Goal: Transaction & Acquisition: Book appointment/travel/reservation

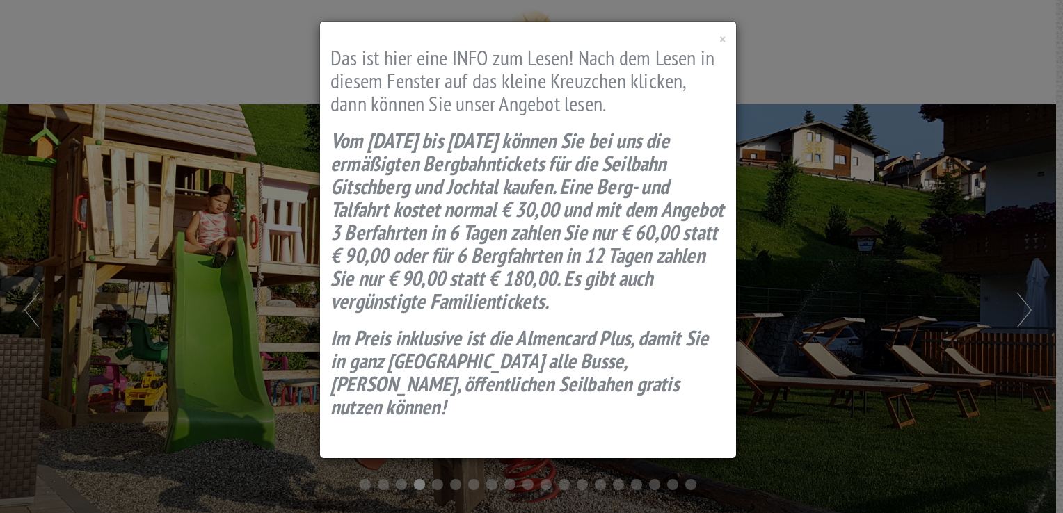
click at [910, 376] on div "× Das ist hier eine INFO zum Lesen! Nach dem Lesen in diesem Fenster auf das kl…" at bounding box center [531, 256] width 1063 height 513
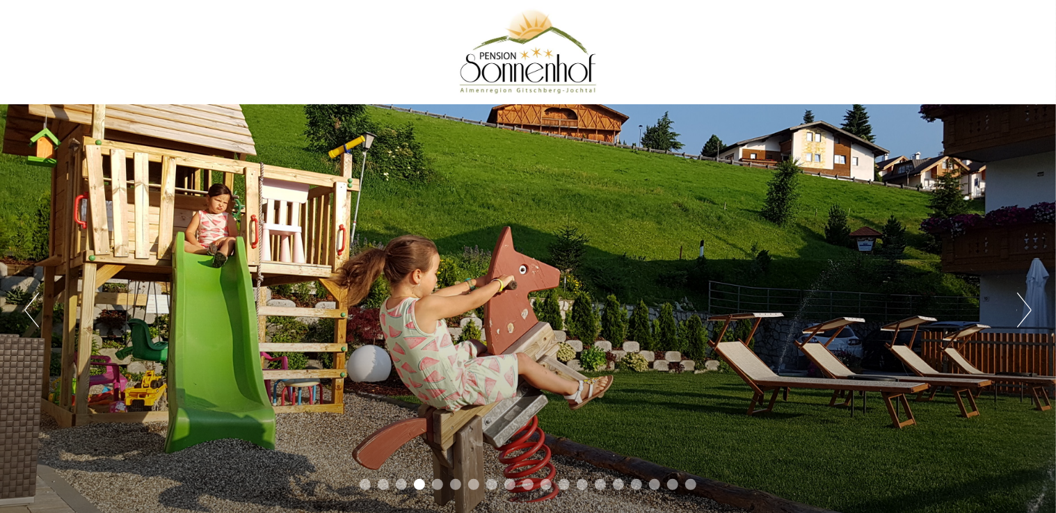
click at [1008, 311] on div "Previous Next 1 2 3 4 5 6 7 8 9 10 11 12 13 14 15 16 17 18 19" at bounding box center [528, 310] width 1056 height 412
click at [979, 315] on div "Previous Next 1 2 3 4 5 6 7 8 9 10 11 12 13 14 15 16 17 18 19" at bounding box center [528, 310] width 1056 height 412
click at [1015, 308] on div "Previous Next 1 2 3 4 5 6 7 8 9 10 11 12 13 14 15 16 17 18 19" at bounding box center [528, 310] width 1056 height 412
click at [1034, 312] on div "Previous Next 1 2 3 4 5 6 7 8 9 10 11 12 13 14 15 16 17 18 19" at bounding box center [528, 310] width 1056 height 412
click at [1027, 312] on button "Next" at bounding box center [1024, 310] width 15 height 35
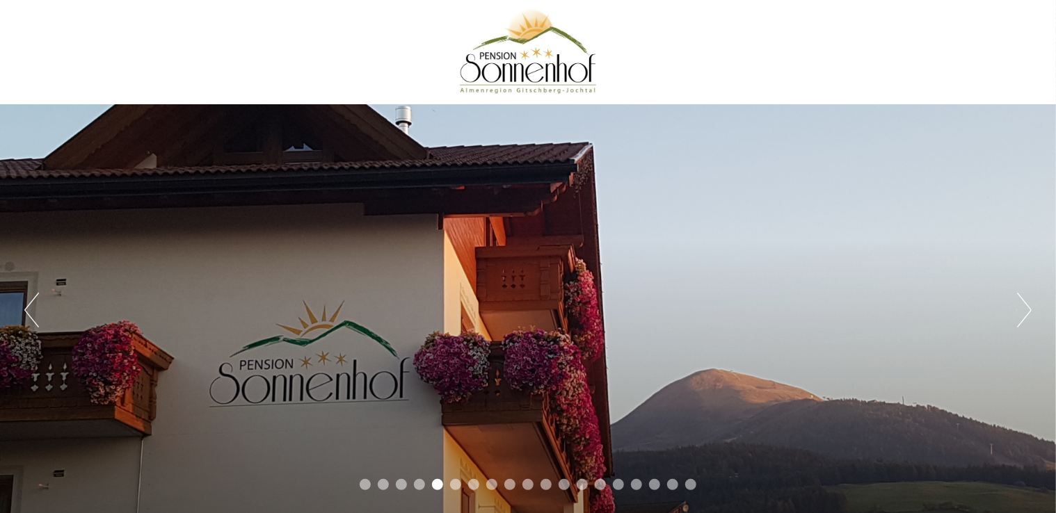
click at [1014, 314] on div "Previous Next 1 2 3 4 5 6 7 8 9 10 11 12 13 14 15 16 17 18 19" at bounding box center [528, 310] width 1056 height 412
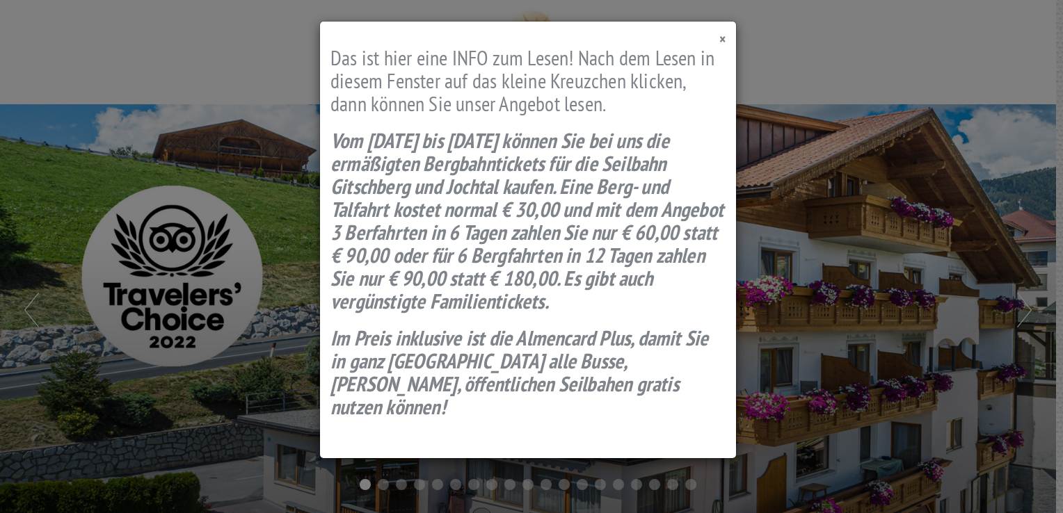
click at [724, 35] on span "×" at bounding box center [722, 39] width 6 height 19
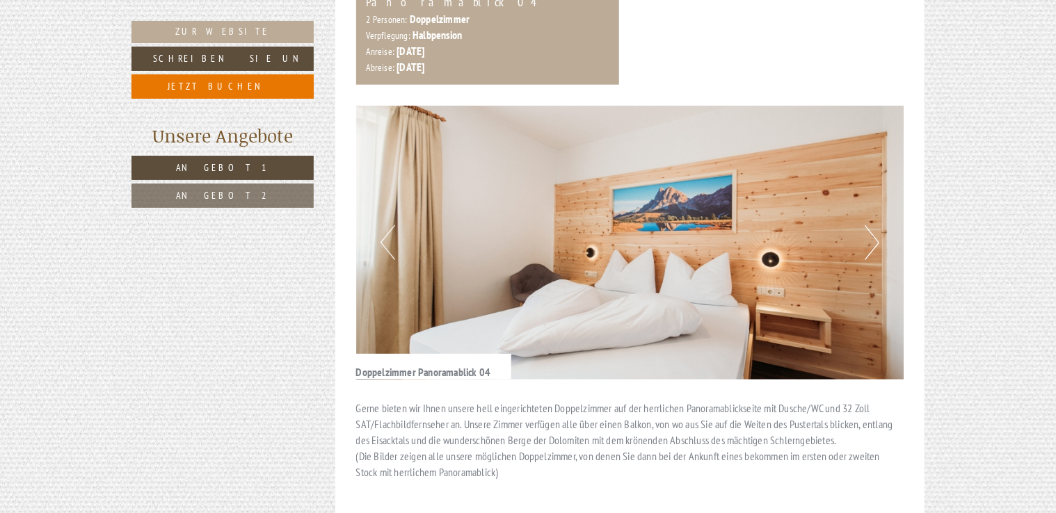
scroll to position [765, 0]
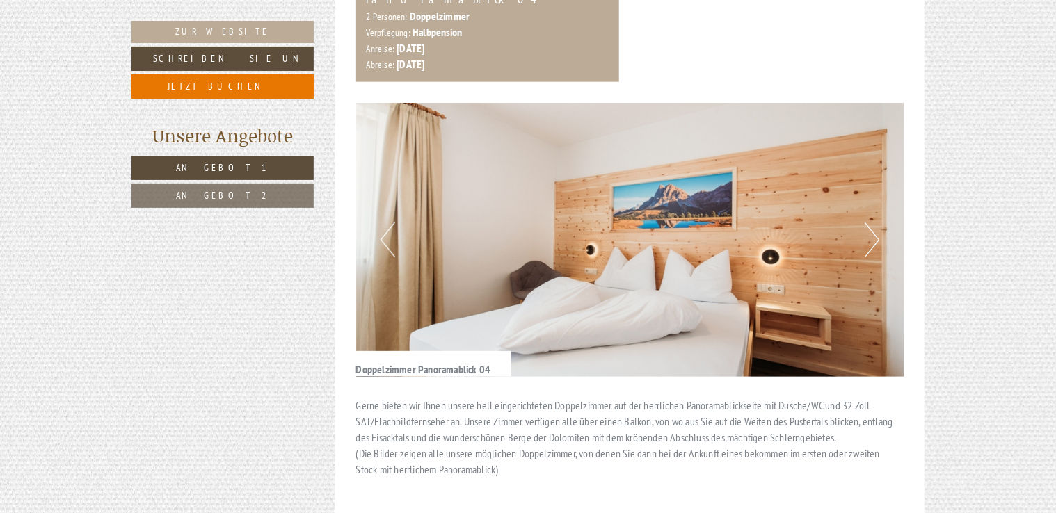
click at [865, 223] on button "Next" at bounding box center [872, 240] width 15 height 35
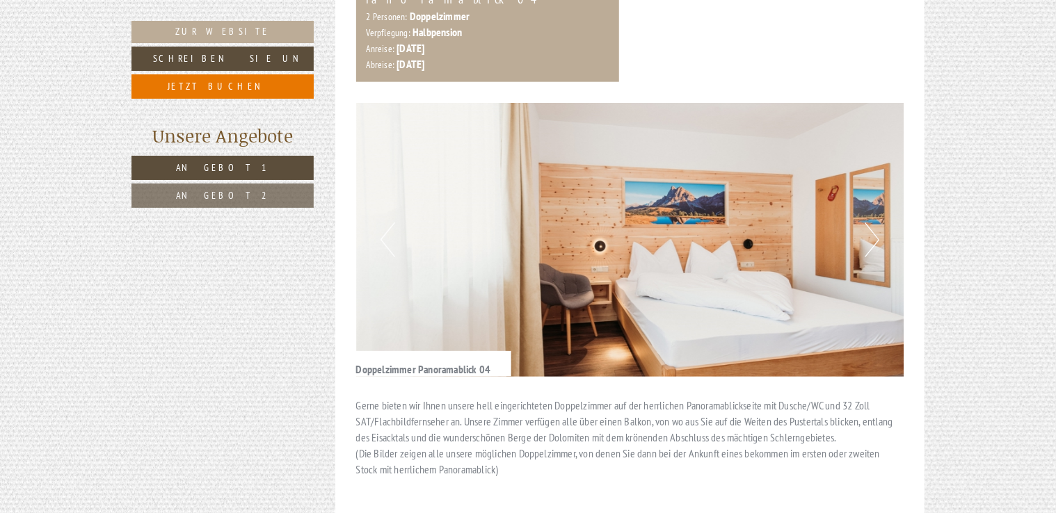
click at [865, 223] on button "Next" at bounding box center [872, 240] width 15 height 35
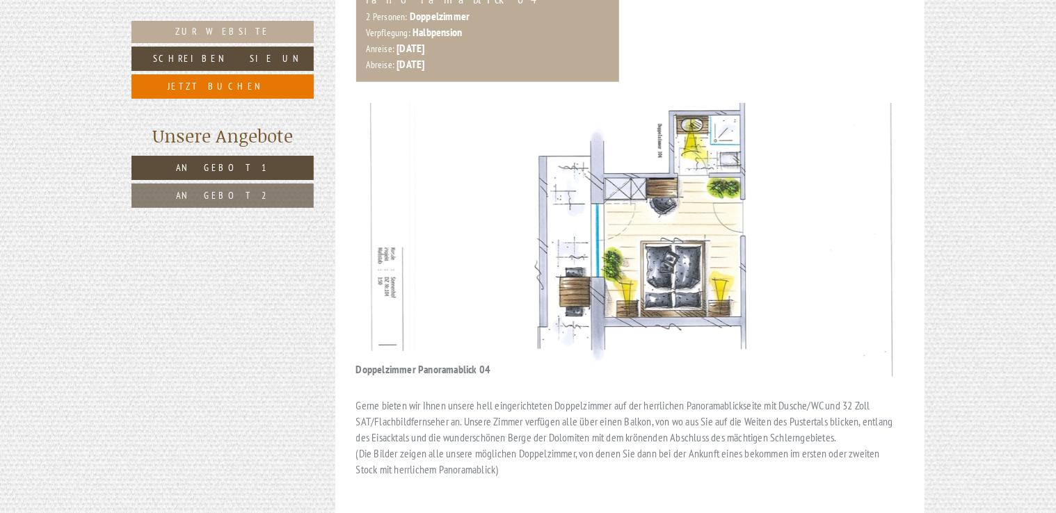
click at [865, 223] on button "Next" at bounding box center [872, 240] width 15 height 35
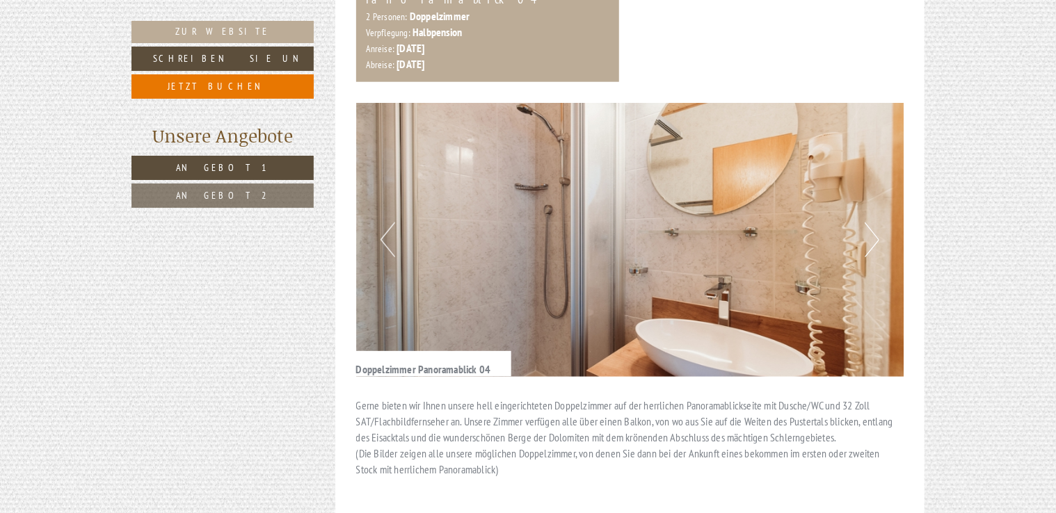
click at [865, 223] on button "Next" at bounding box center [872, 240] width 15 height 35
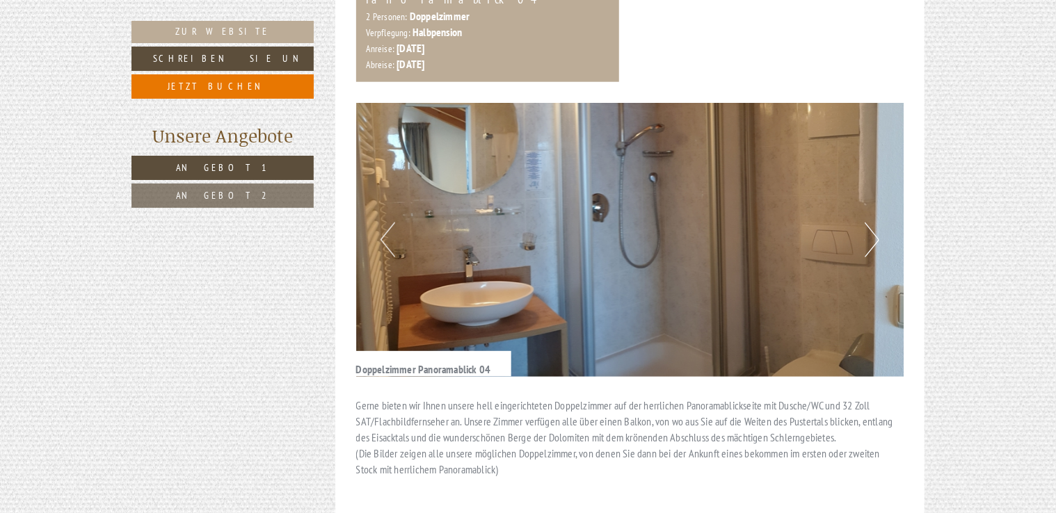
click at [865, 223] on button "Next" at bounding box center [872, 240] width 15 height 35
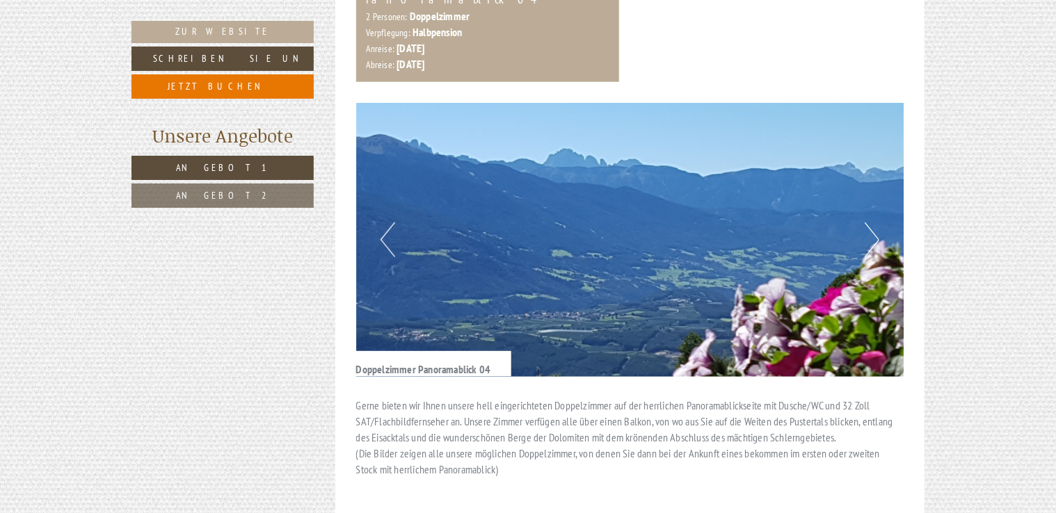
click at [865, 223] on button "Next" at bounding box center [872, 240] width 15 height 35
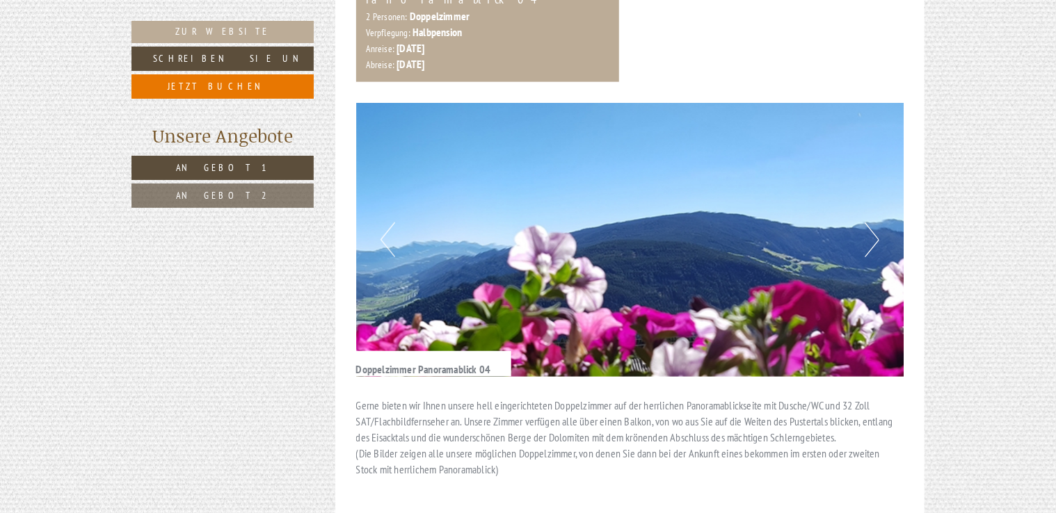
click at [865, 223] on button "Next" at bounding box center [872, 240] width 15 height 35
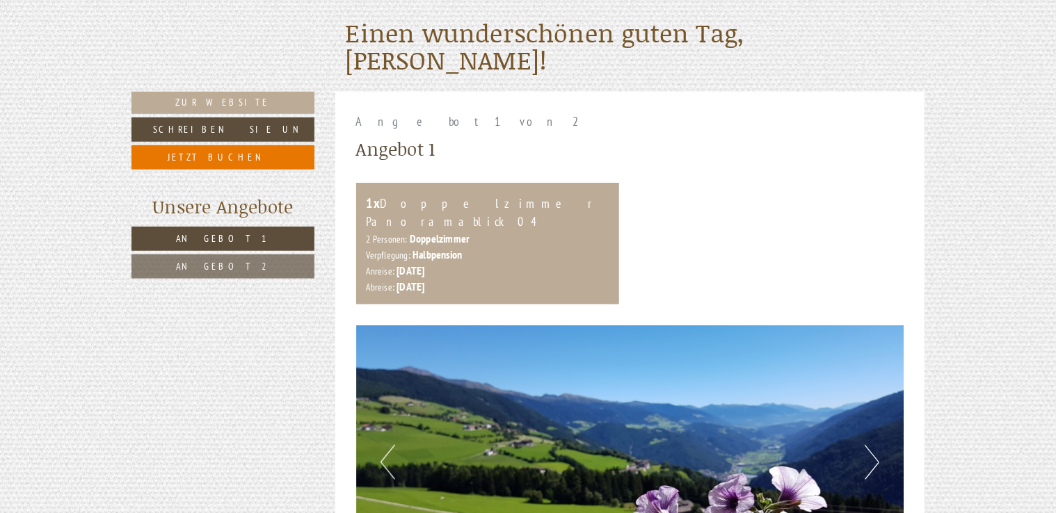
scroll to position [556, 0]
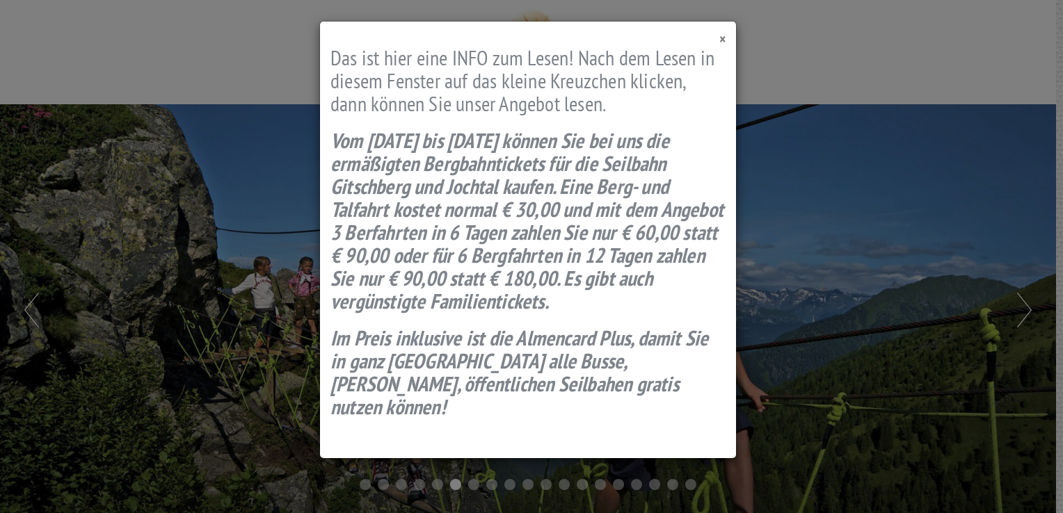
click at [722, 38] on span "×" at bounding box center [722, 39] width 6 height 19
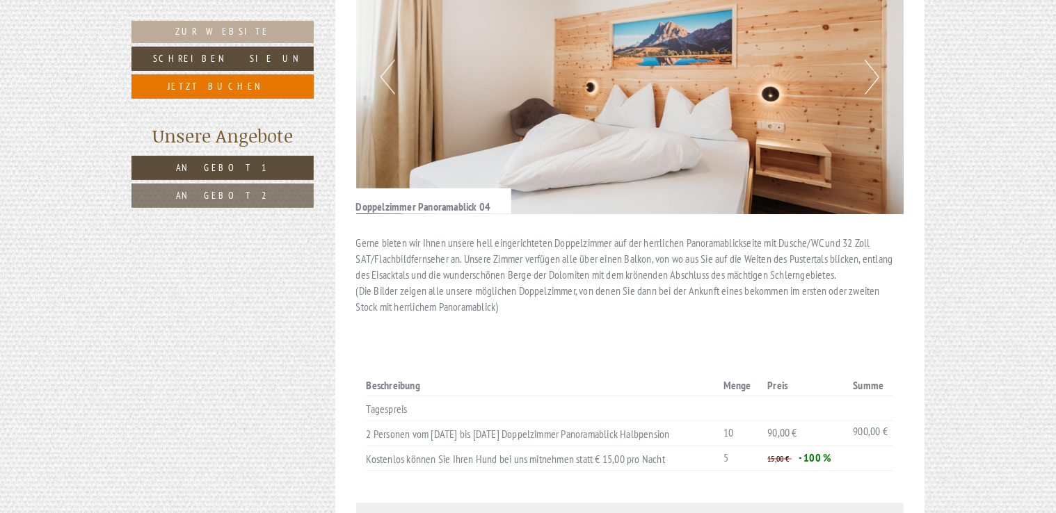
scroll to position [811, 0]
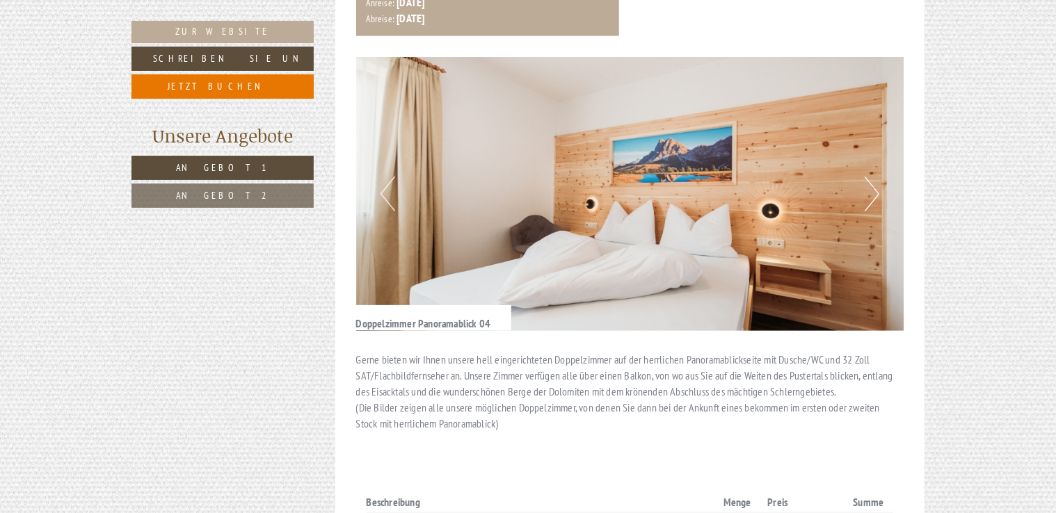
click at [871, 193] on button "Next" at bounding box center [872, 194] width 15 height 35
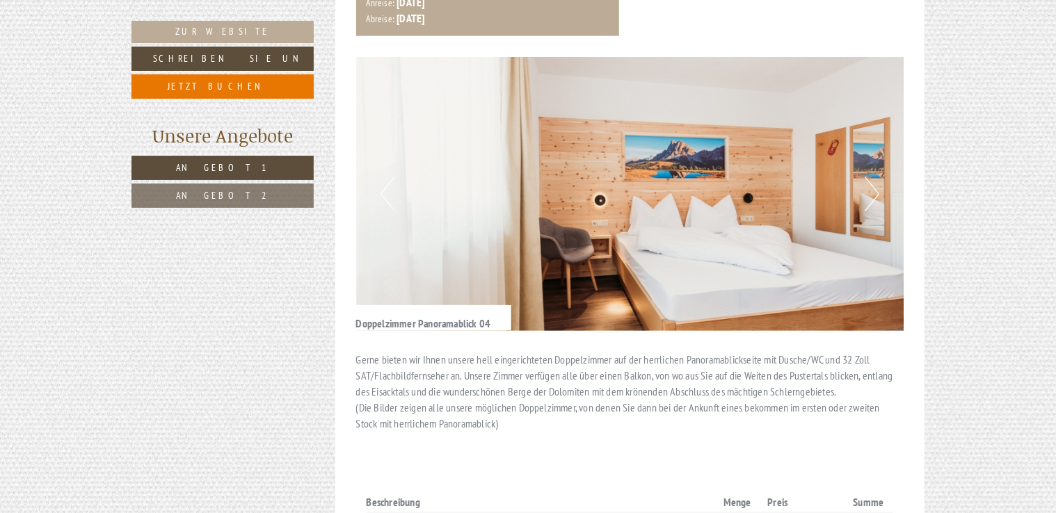
click at [871, 193] on button "Next" at bounding box center [872, 194] width 15 height 35
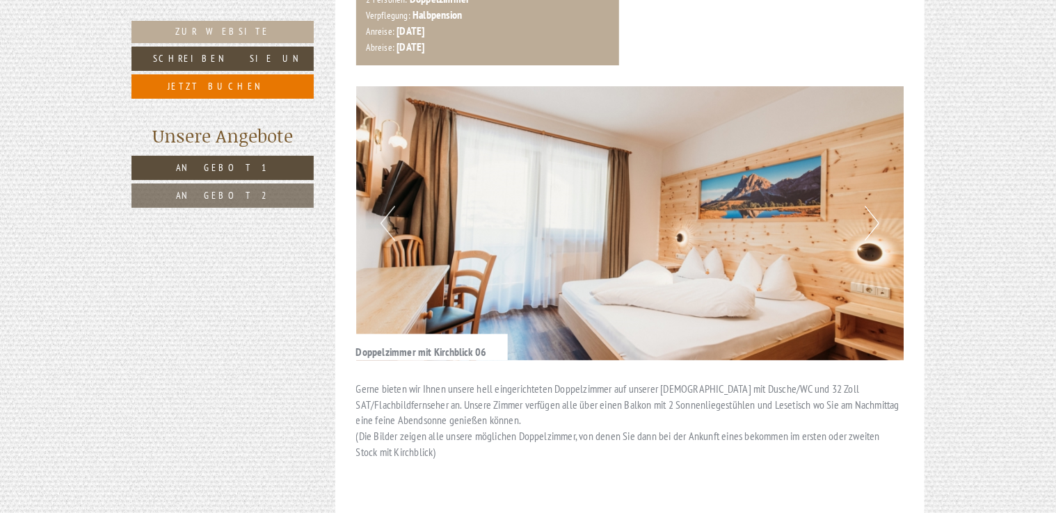
scroll to position [1739, 0]
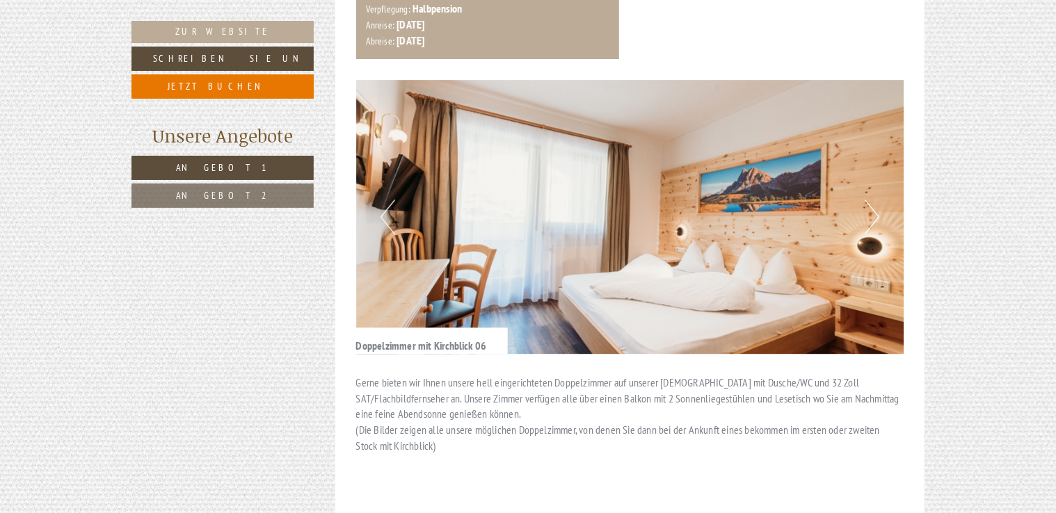
click at [872, 200] on button "Next" at bounding box center [872, 217] width 15 height 35
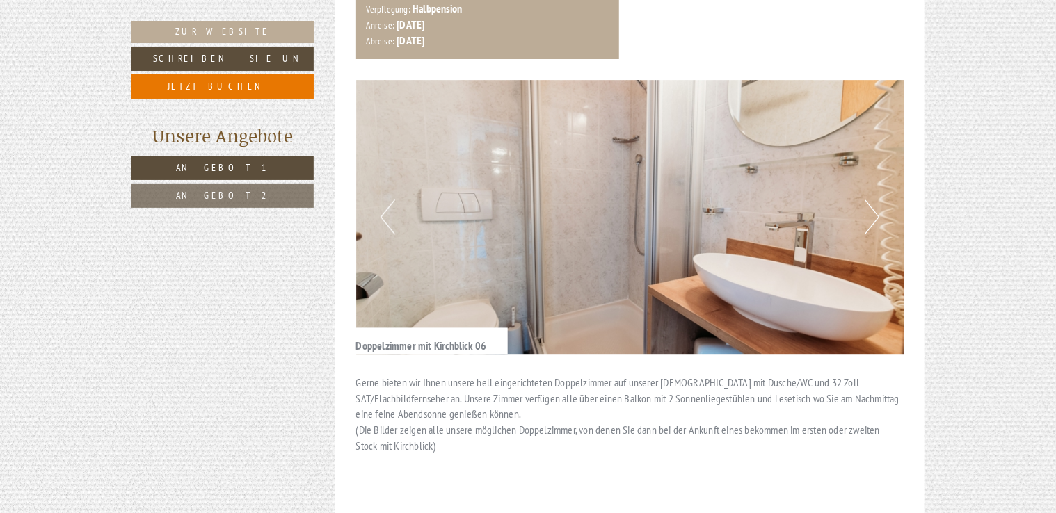
click at [872, 200] on button "Next" at bounding box center [872, 217] width 15 height 35
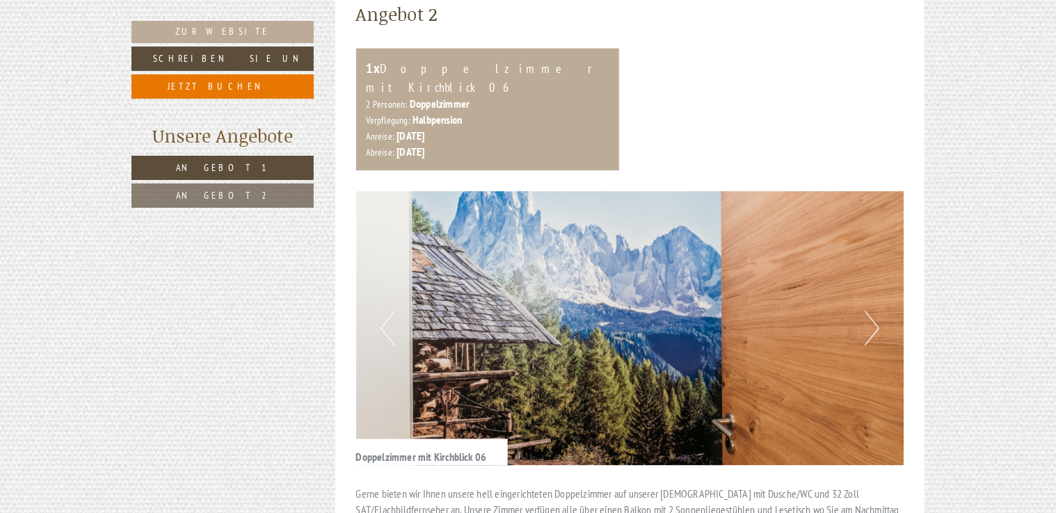
scroll to position [1600, 0]
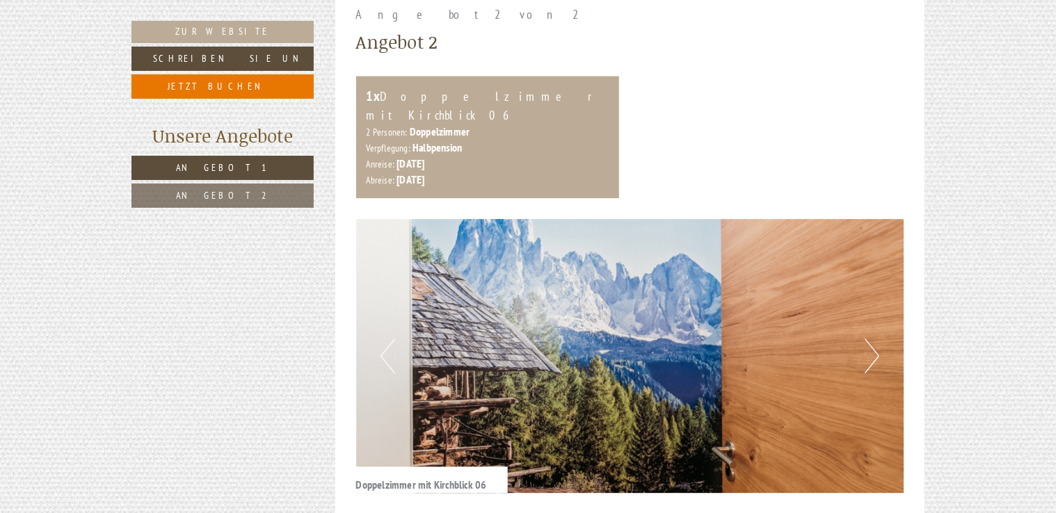
click at [893, 312] on img at bounding box center [630, 356] width 548 height 274
click at [880, 321] on img at bounding box center [630, 356] width 548 height 274
click at [871, 339] on button "Next" at bounding box center [872, 356] width 15 height 35
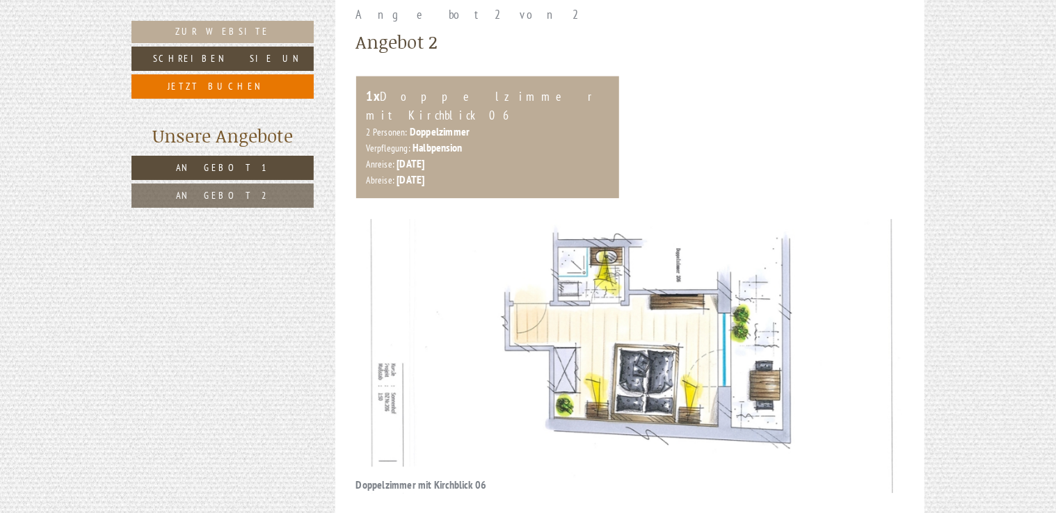
click at [871, 339] on button "Next" at bounding box center [872, 356] width 15 height 35
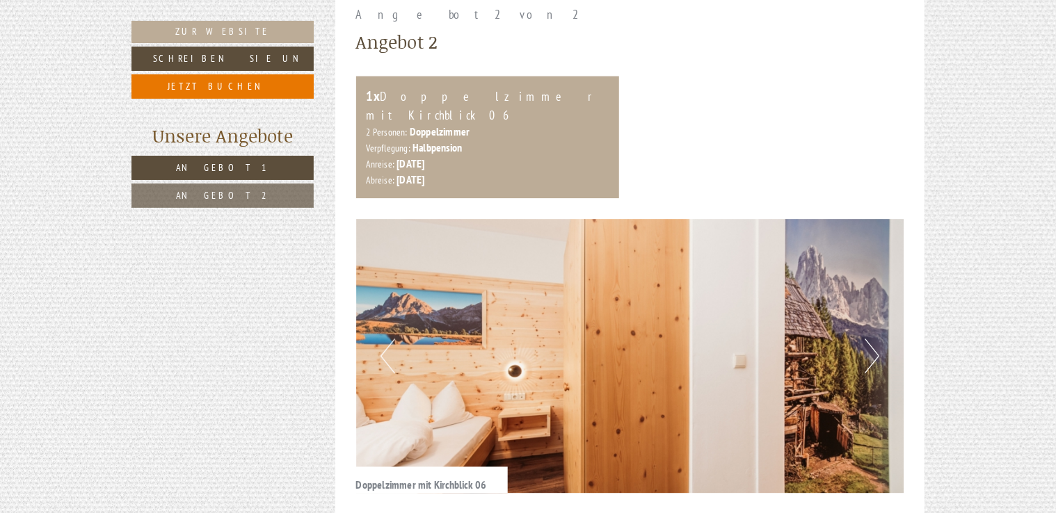
click at [871, 339] on button "Next" at bounding box center [872, 356] width 15 height 35
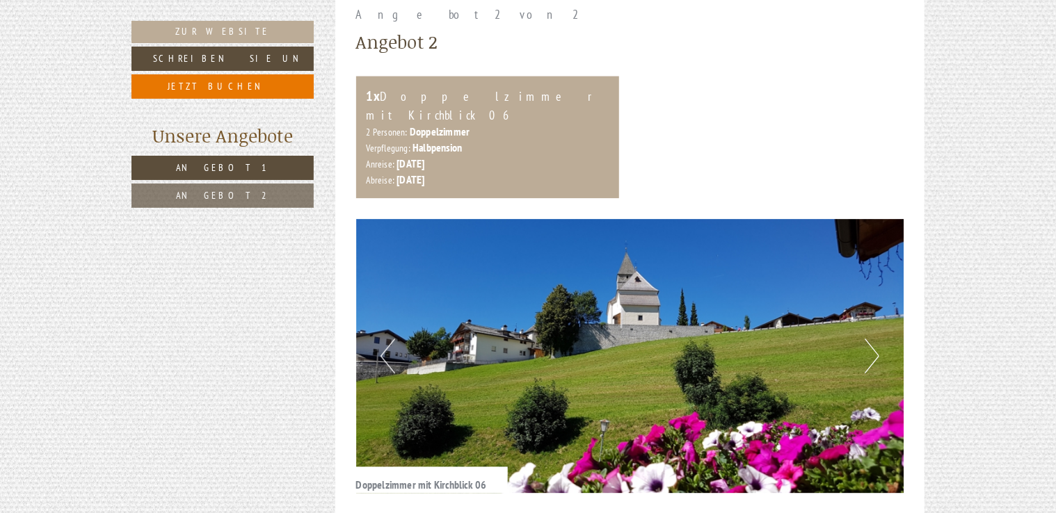
click at [871, 339] on button "Next" at bounding box center [872, 356] width 15 height 35
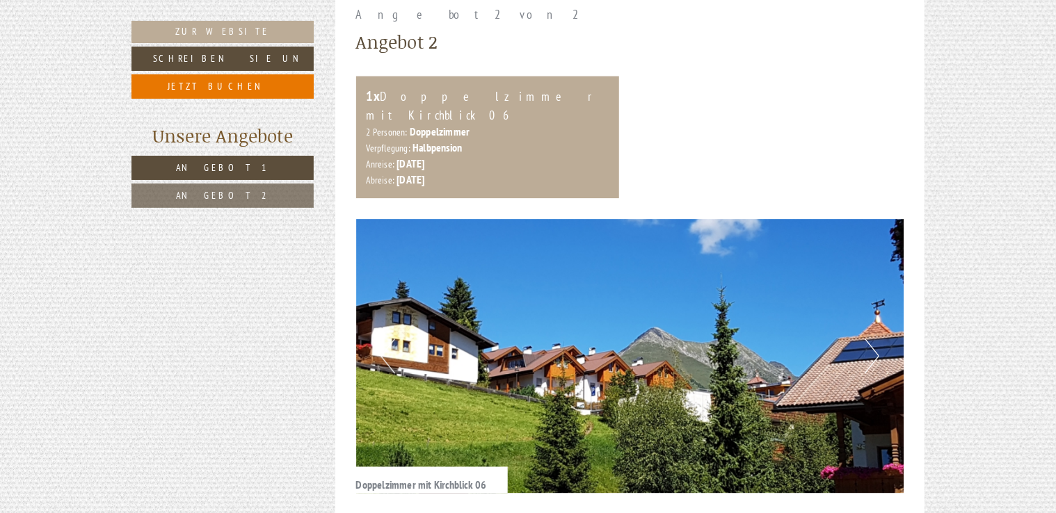
click at [871, 339] on button "Next" at bounding box center [872, 356] width 15 height 35
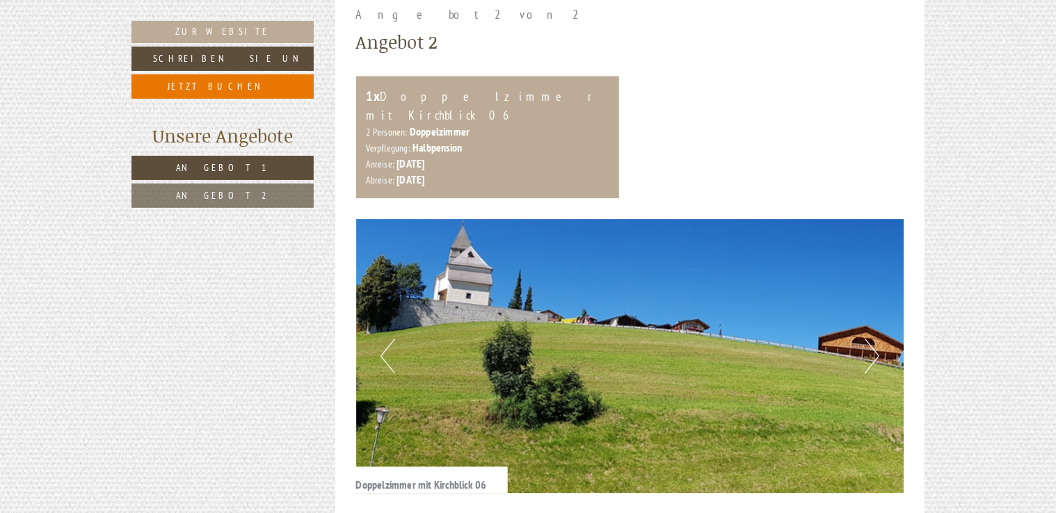
click at [864, 303] on img at bounding box center [630, 356] width 548 height 274
click at [868, 339] on button "Next" at bounding box center [872, 356] width 15 height 35
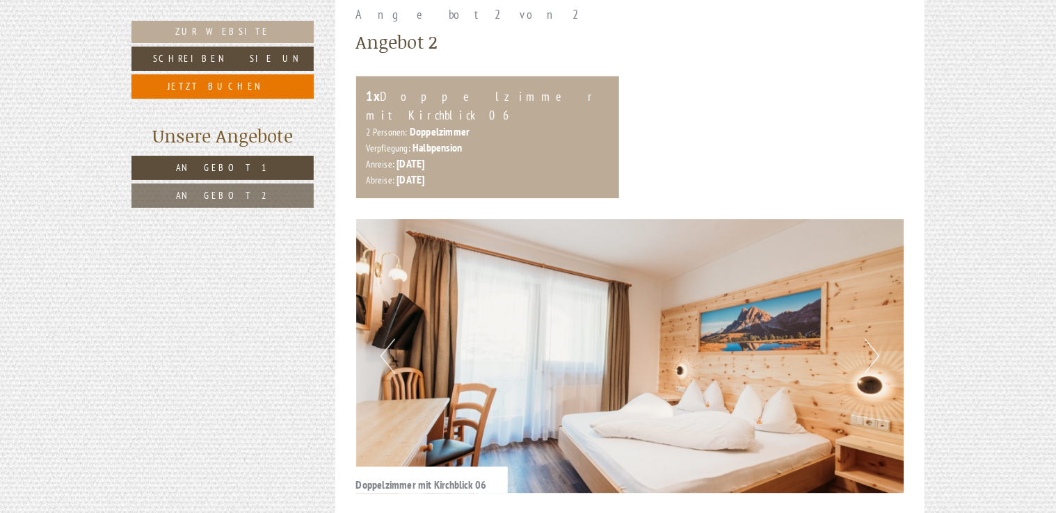
click at [868, 339] on button "Next" at bounding box center [872, 356] width 15 height 35
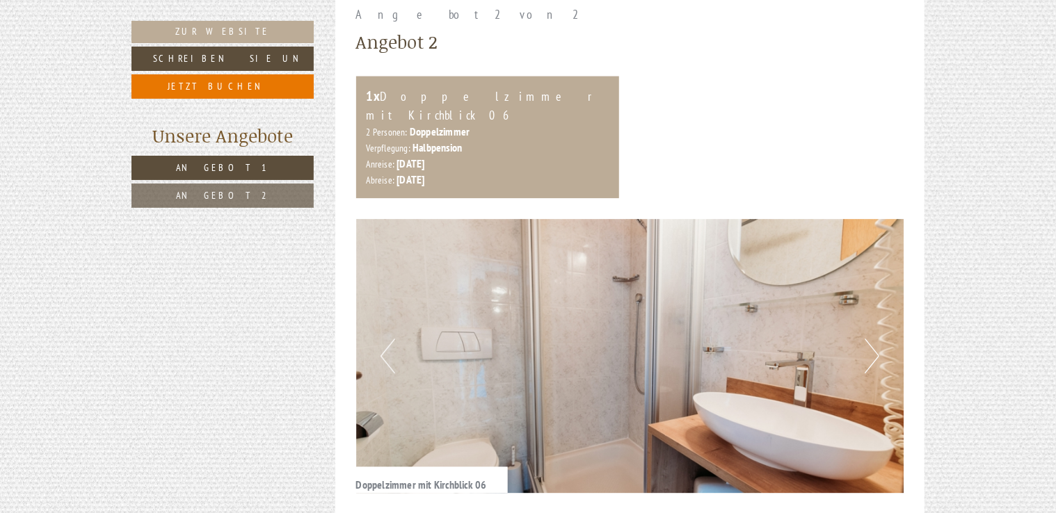
click at [865, 339] on button "Next" at bounding box center [872, 356] width 15 height 35
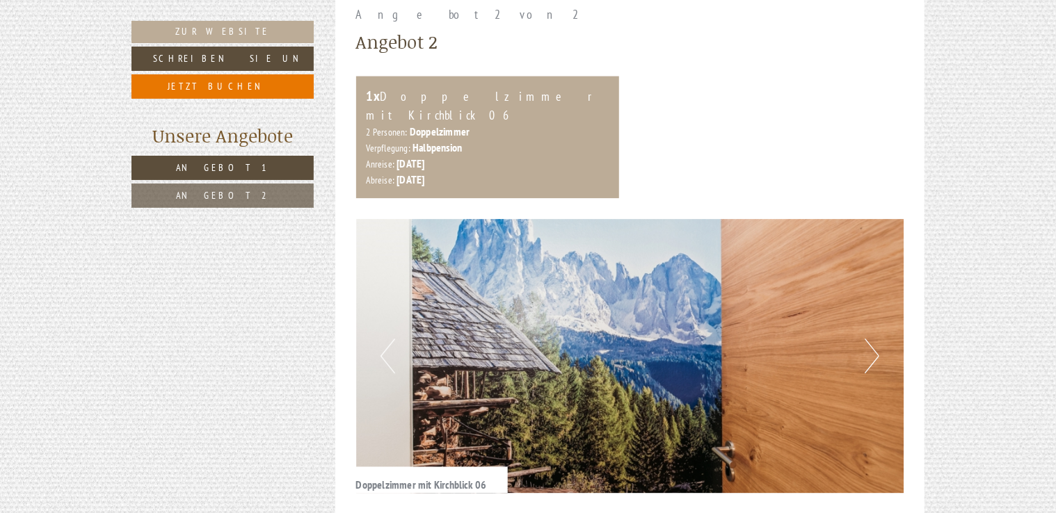
click at [865, 339] on button "Next" at bounding box center [872, 356] width 15 height 35
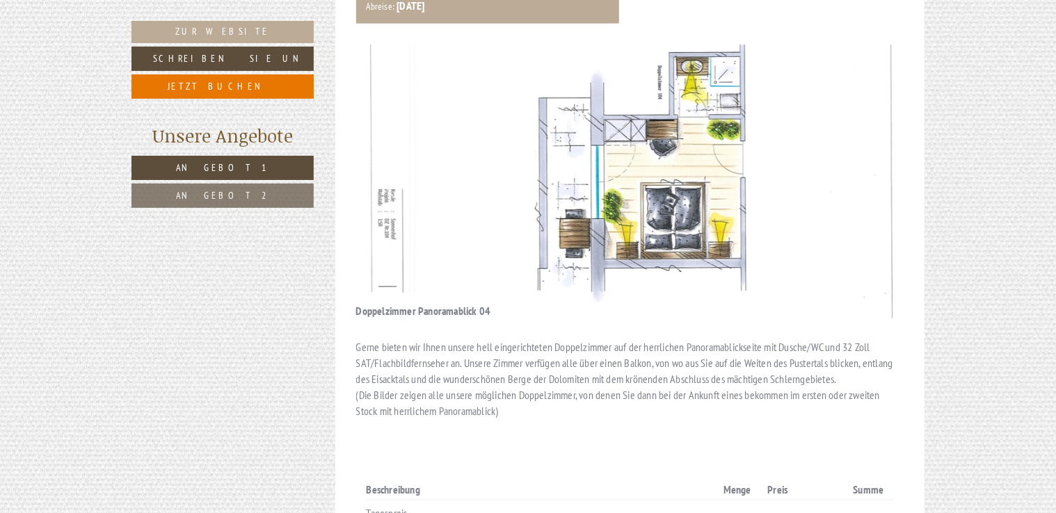
scroll to position [811, 0]
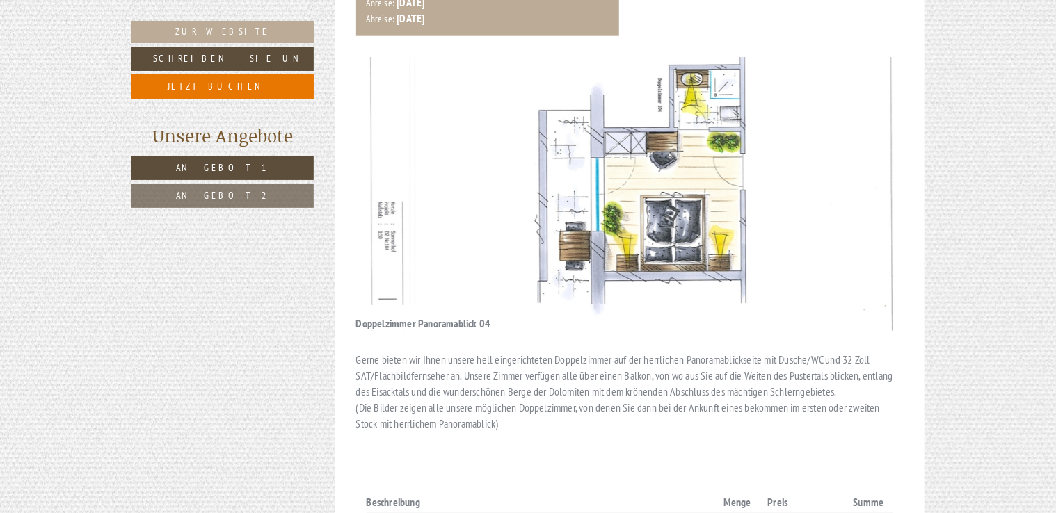
click at [874, 179] on button "Next" at bounding box center [872, 194] width 15 height 35
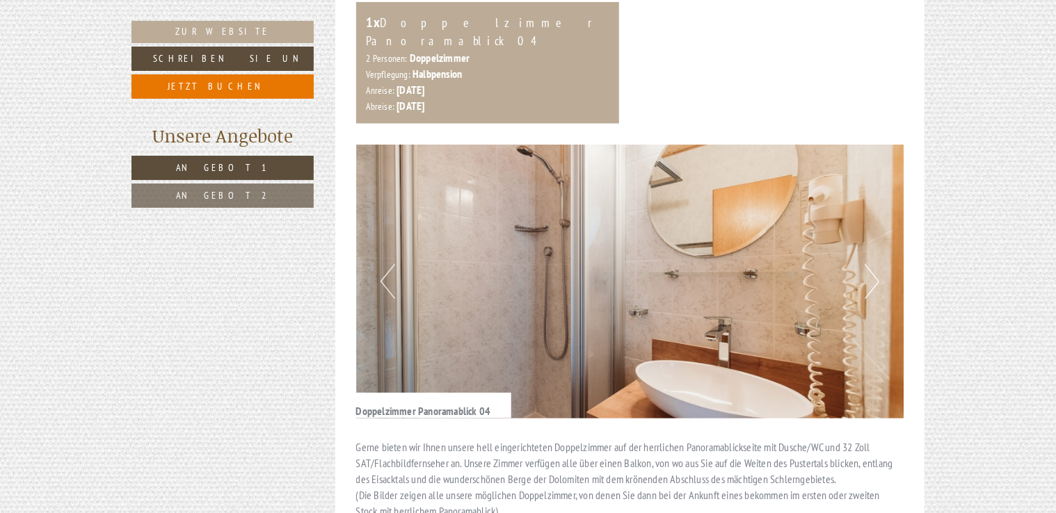
scroll to position [719, 0]
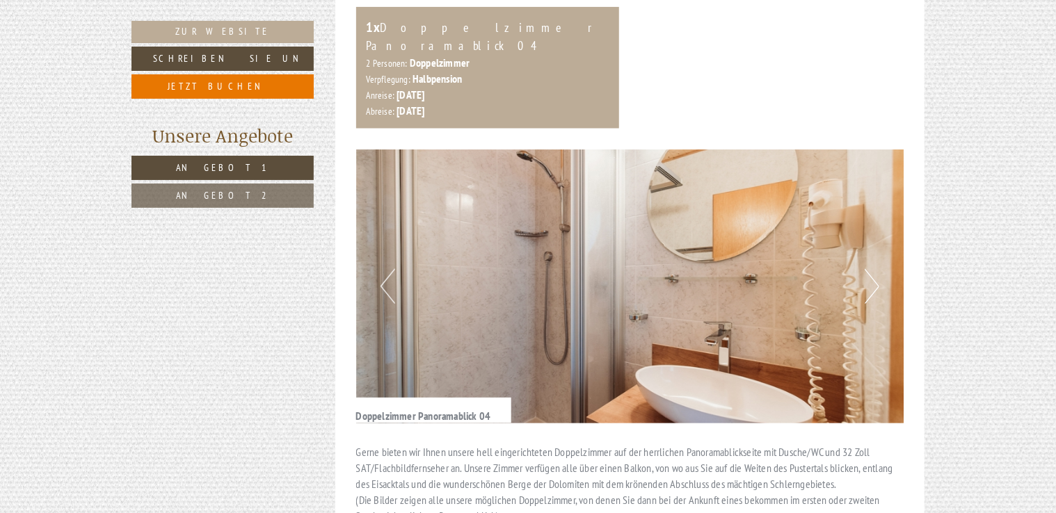
click at [880, 274] on img at bounding box center [630, 287] width 548 height 274
click at [868, 269] on button "Next" at bounding box center [872, 286] width 15 height 35
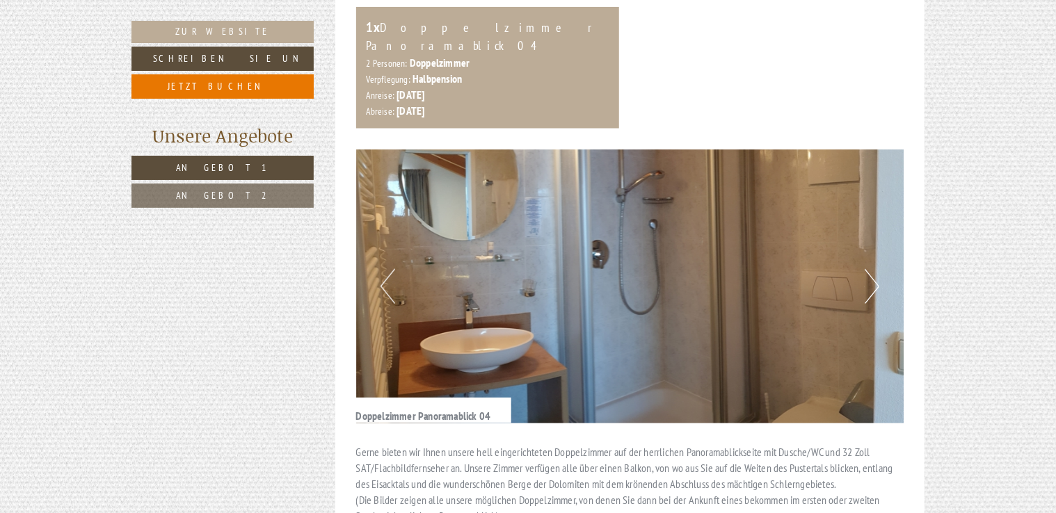
click at [868, 269] on button "Next" at bounding box center [872, 286] width 15 height 35
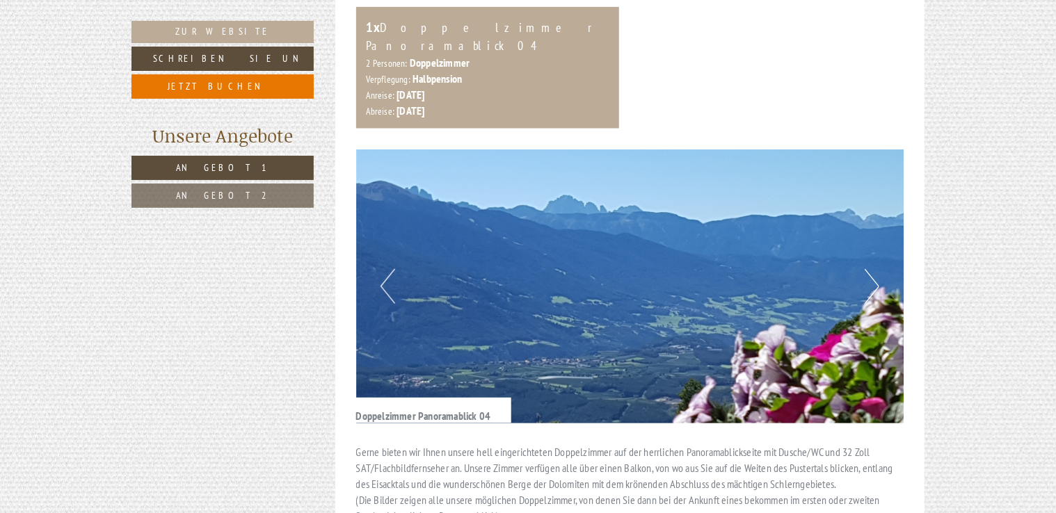
click at [890, 277] on img at bounding box center [630, 287] width 548 height 274
click at [882, 273] on img at bounding box center [630, 287] width 548 height 274
click at [872, 269] on button "Next" at bounding box center [872, 286] width 15 height 35
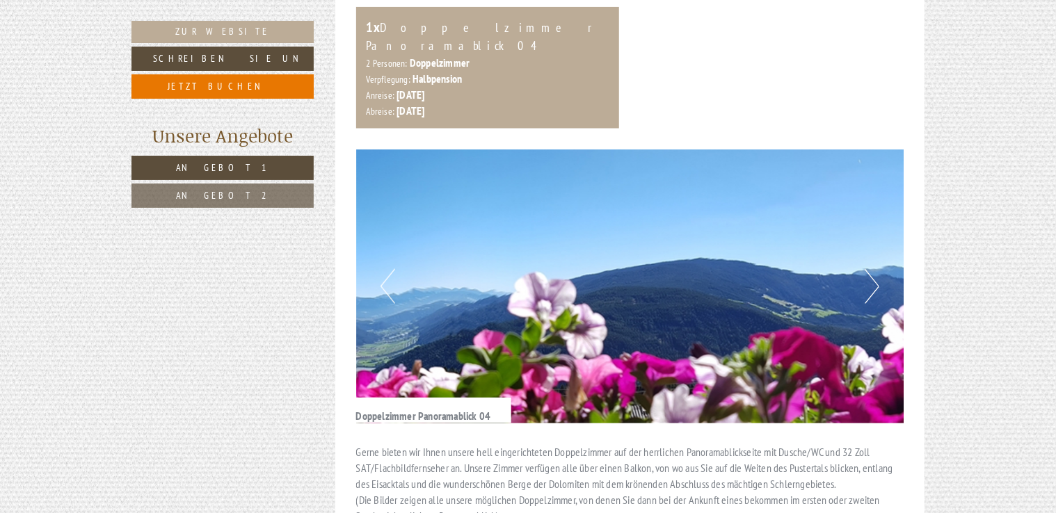
click at [872, 269] on button "Next" at bounding box center [872, 286] width 15 height 35
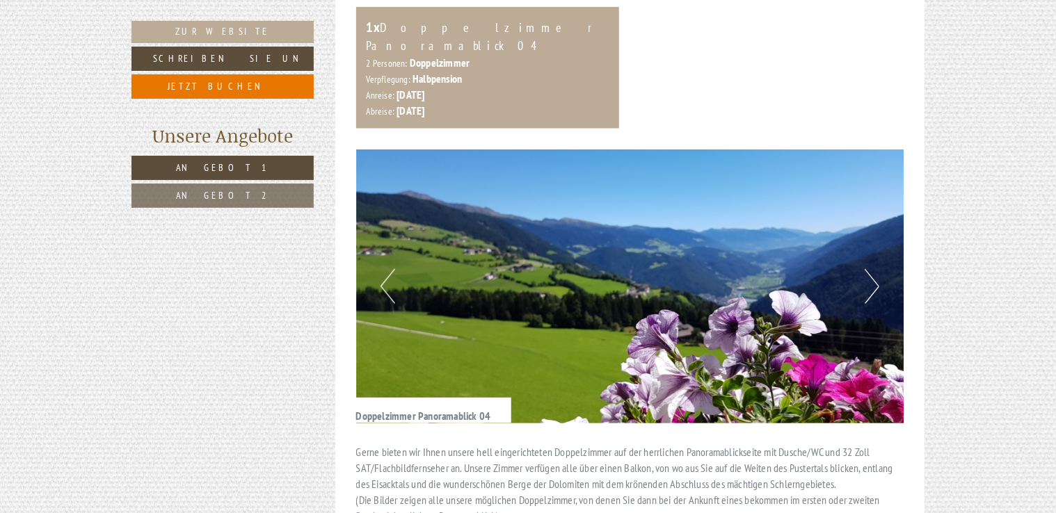
click at [872, 269] on button "Next" at bounding box center [872, 286] width 15 height 35
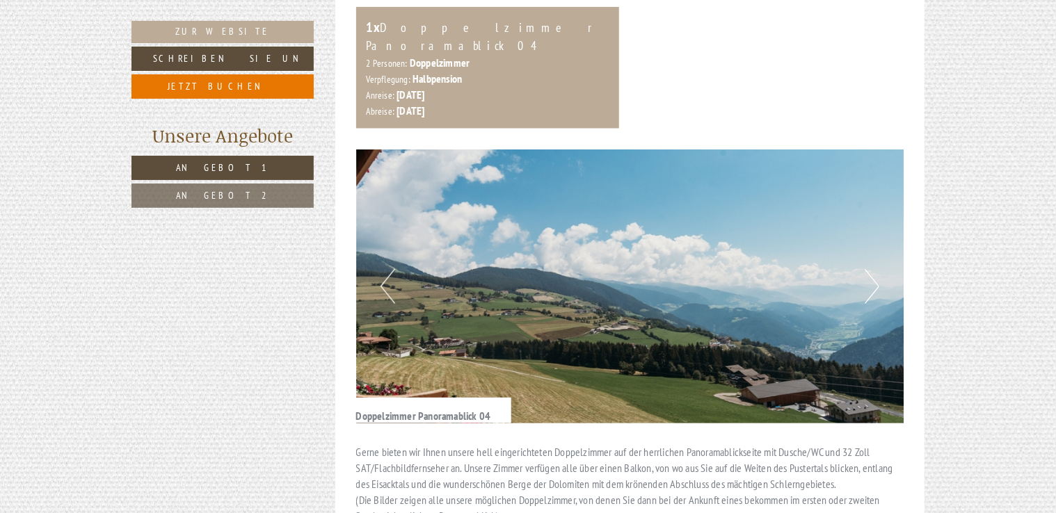
click at [872, 269] on button "Next" at bounding box center [872, 286] width 15 height 35
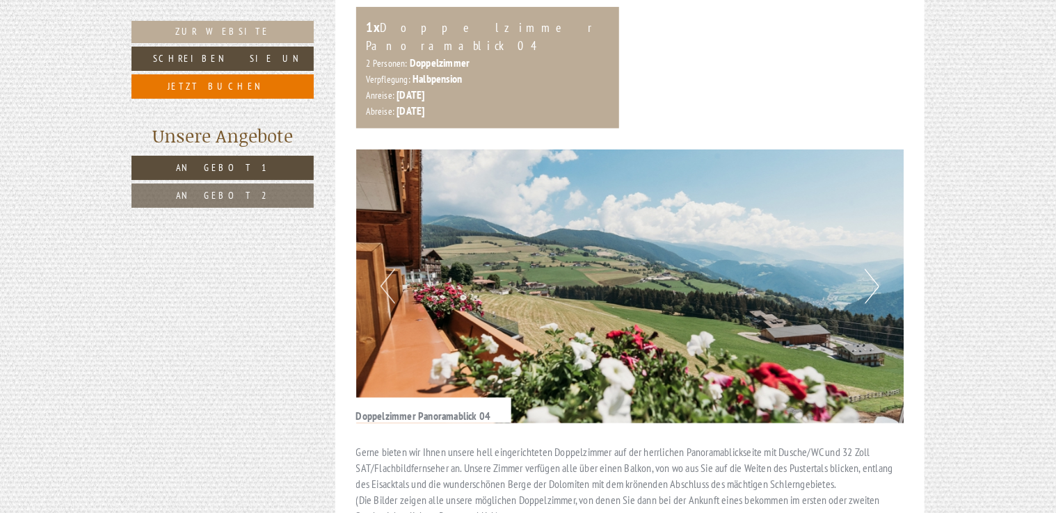
click at [872, 269] on button "Next" at bounding box center [872, 286] width 15 height 35
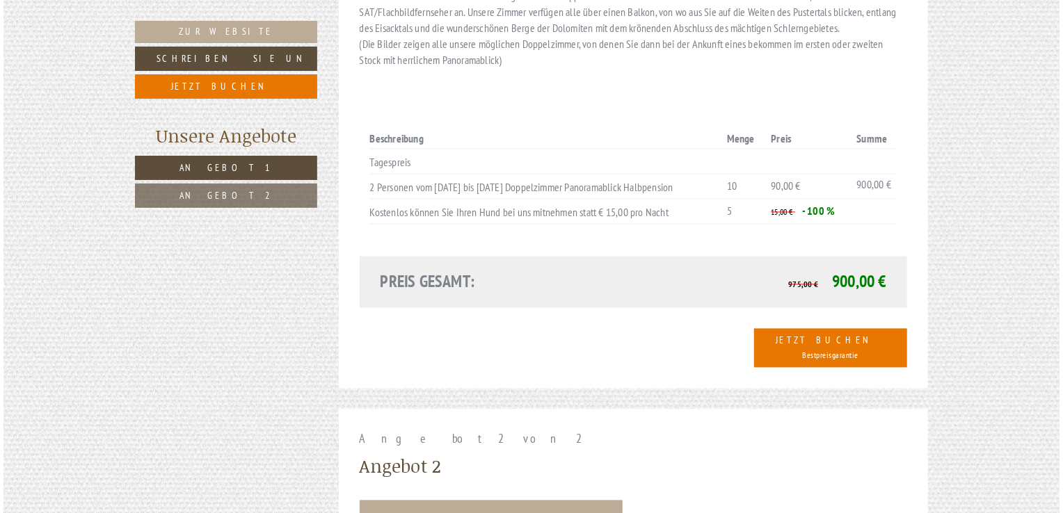
scroll to position [1182, 0]
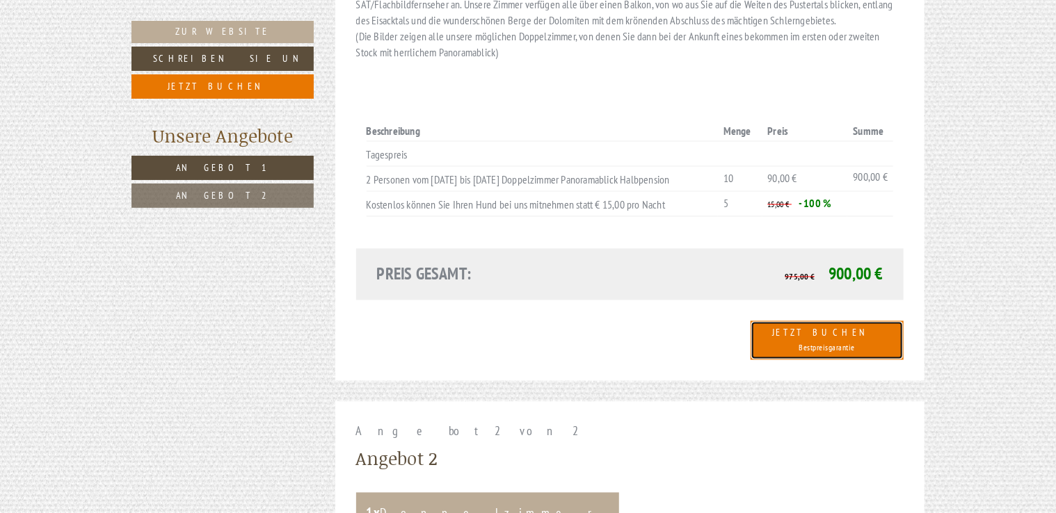
click at [848, 343] on span "Bestpreisgarantie" at bounding box center [827, 348] width 56 height 10
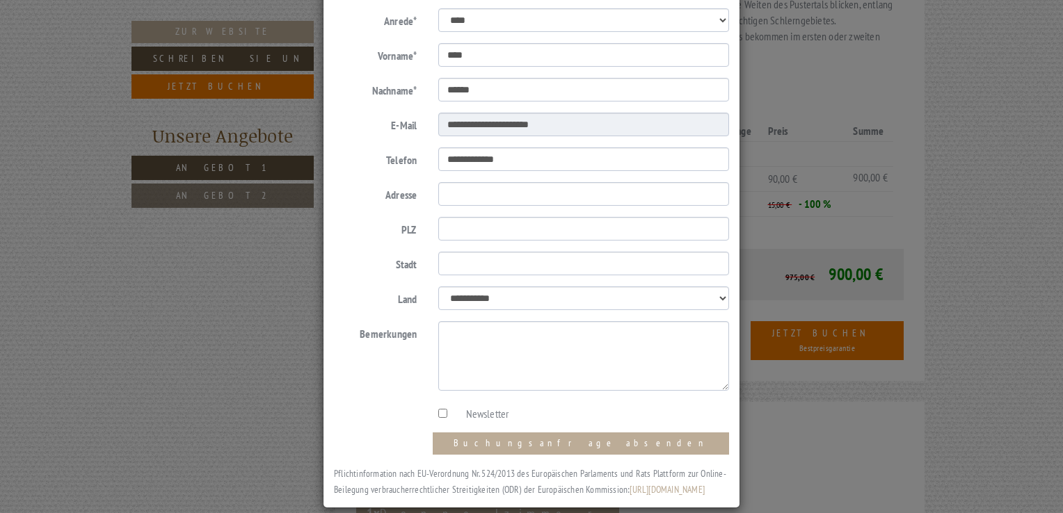
scroll to position [93, 0]
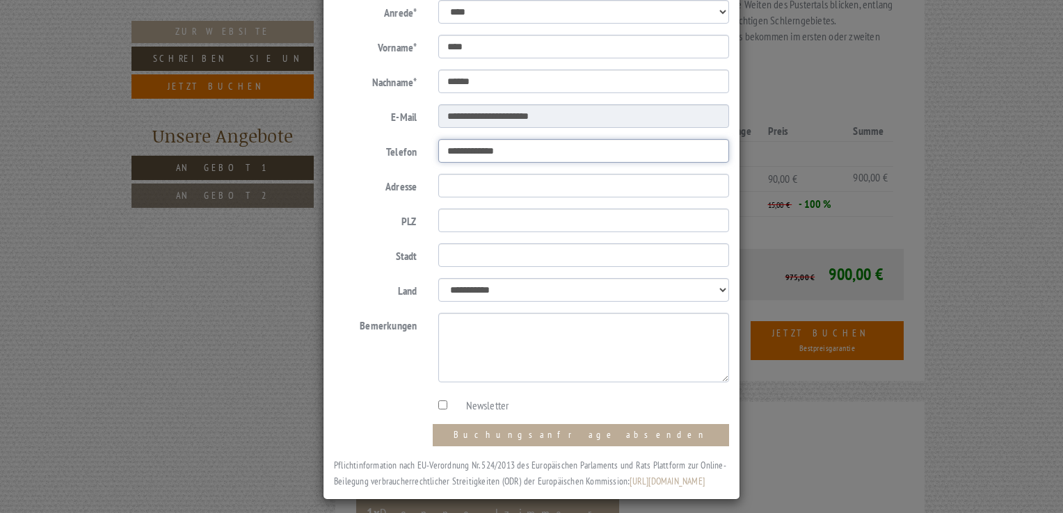
click at [438, 152] on input "**********" at bounding box center [583, 151] width 291 height 24
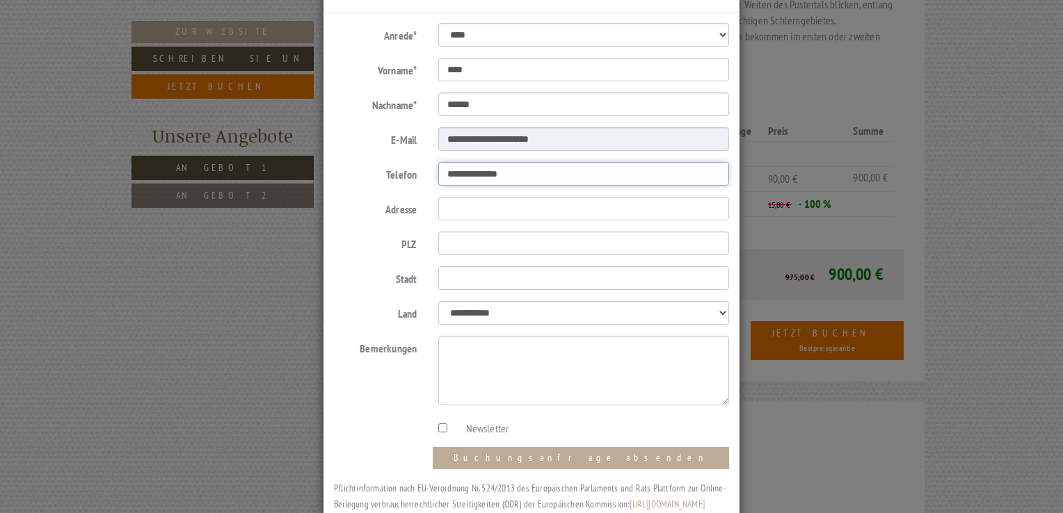
scroll to position [115, 0]
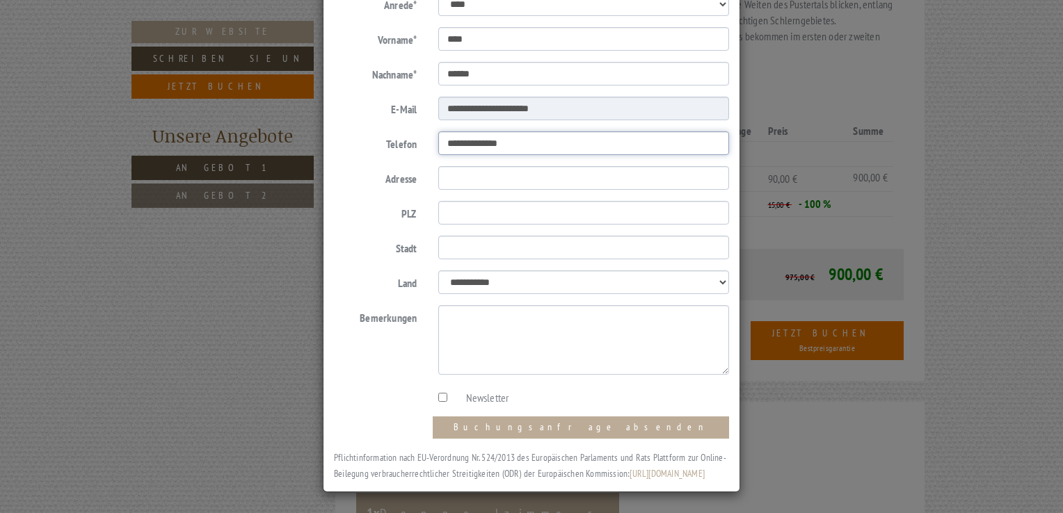
type input "**********"
click at [452, 168] on input "Adresse" at bounding box center [583, 178] width 291 height 24
type input "**********"
type input "*****"
type input "*********"
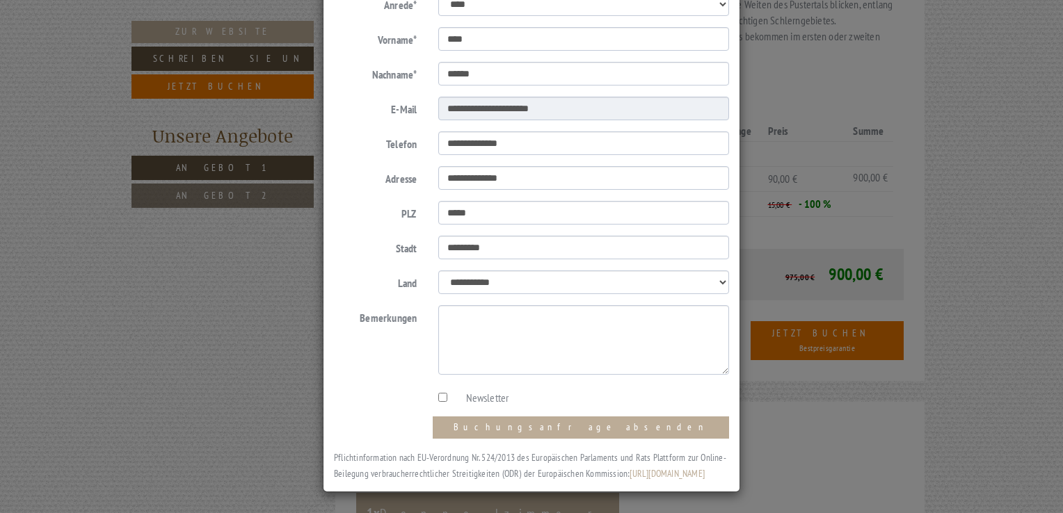
click at [483, 390] on label "Newsletter" at bounding box center [480, 398] width 57 height 16
click at [512, 315] on textarea "Bemerkungen" at bounding box center [583, 340] width 291 height 70
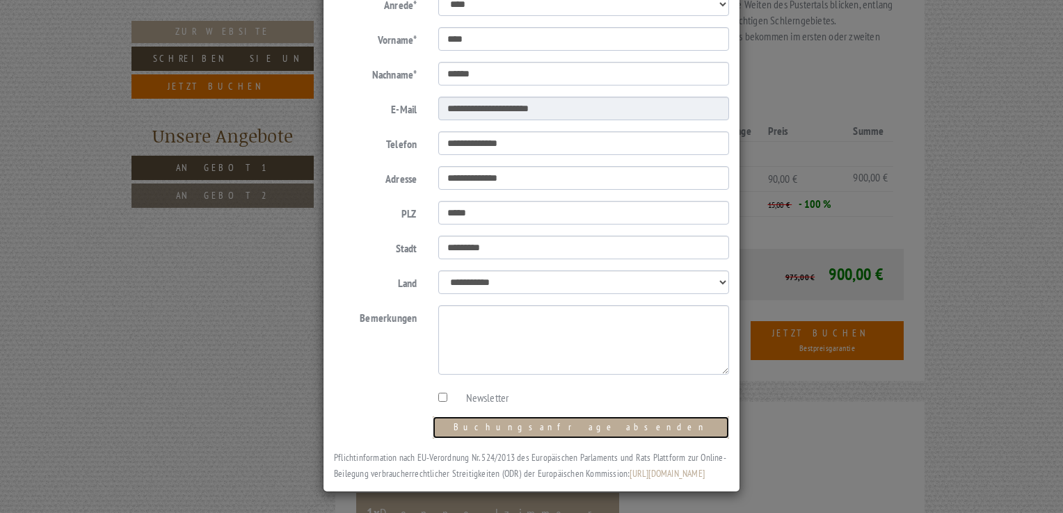
drag, startPoint x: 600, startPoint y: 409, endPoint x: 594, endPoint y: 424, distance: 15.9
click at [600, 417] on button "Buchungsanfrage absenden" at bounding box center [581, 428] width 296 height 22
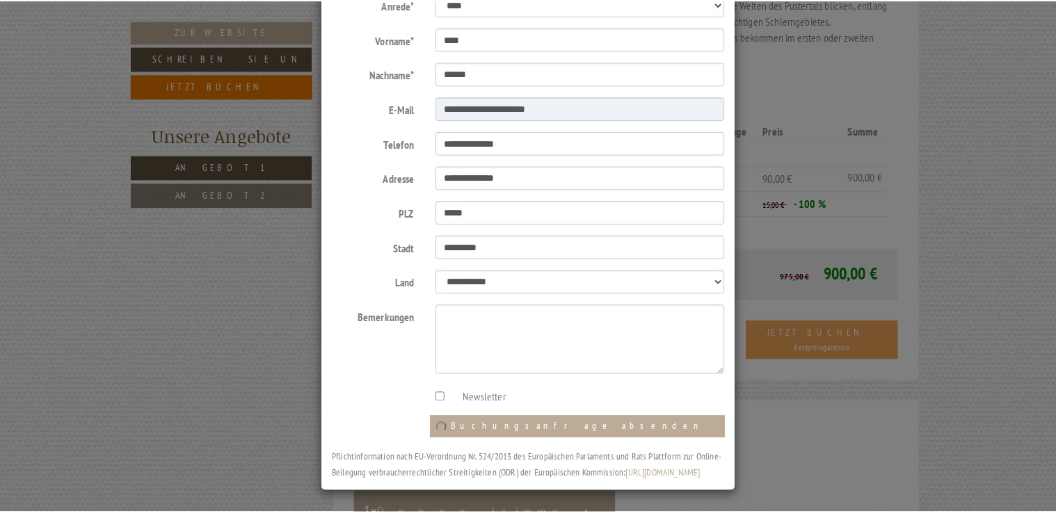
scroll to position [0, 0]
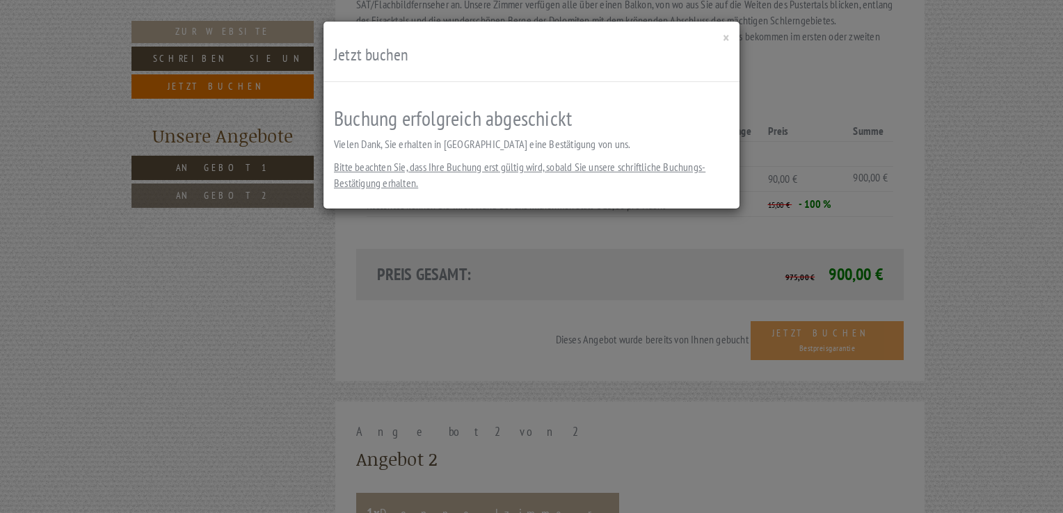
click at [470, 166] on span "Bitte beachten Sie, dass Ihre Buchung erst gültig wird, sobald Sie unsere schri…" at bounding box center [519, 175] width 371 height 30
click at [723, 38] on button "×" at bounding box center [726, 38] width 6 height 15
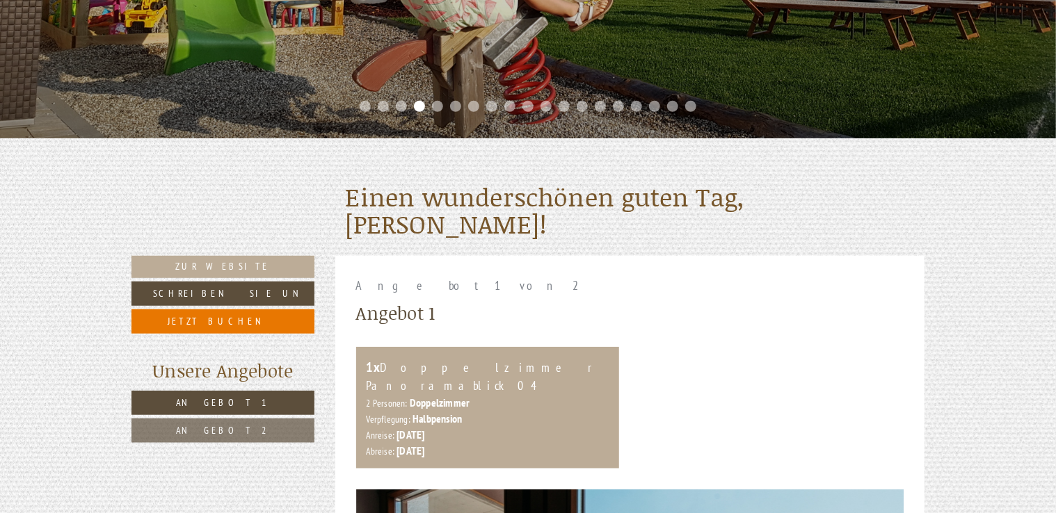
scroll to position [348, 0]
